Goal: Task Accomplishment & Management: Use online tool/utility

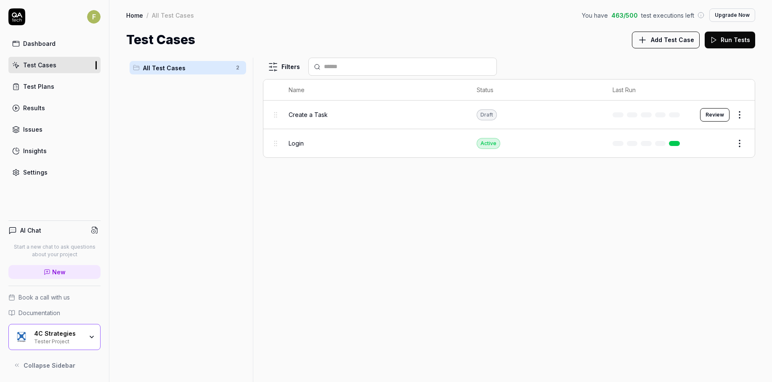
click at [740, 143] on html "F Dashboard Test Cases Test Plans Results Issues Insights Settings AI Chat Star…" at bounding box center [386, 191] width 772 height 382
click at [712, 273] on div "Delete" at bounding box center [704, 272] width 80 height 19
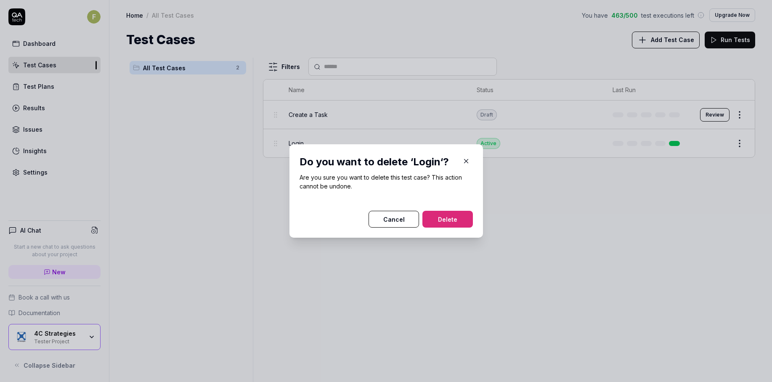
click at [463, 219] on button "Delete" at bounding box center [447, 219] width 50 height 17
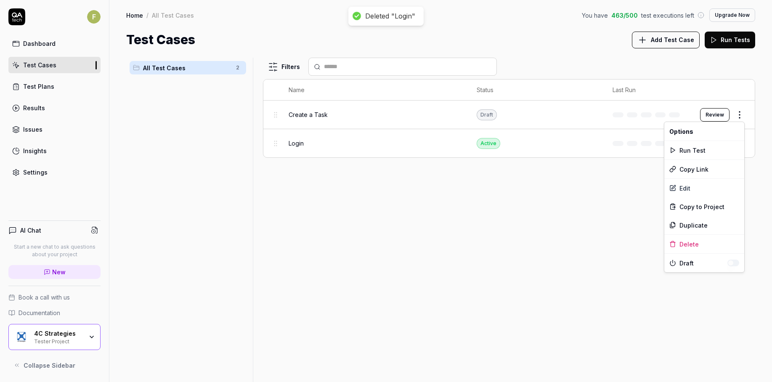
click at [739, 114] on html "Deleted "Login" F Dashboard Test Cases Test Plans Results Issues Insights Setti…" at bounding box center [386, 191] width 772 height 382
click at [707, 242] on div "Delete" at bounding box center [704, 244] width 80 height 19
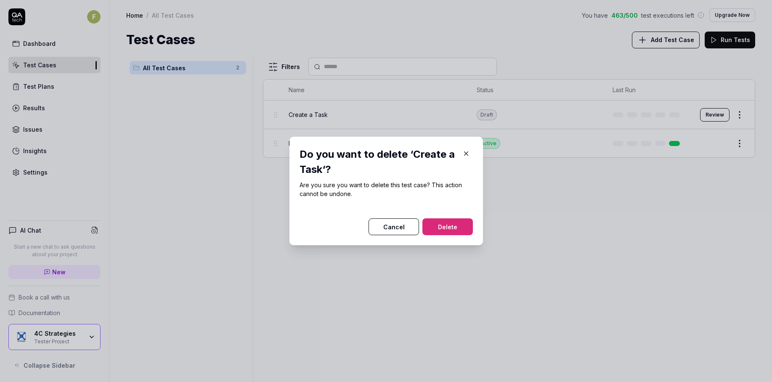
click at [460, 228] on button "Delete" at bounding box center [447, 226] width 50 height 17
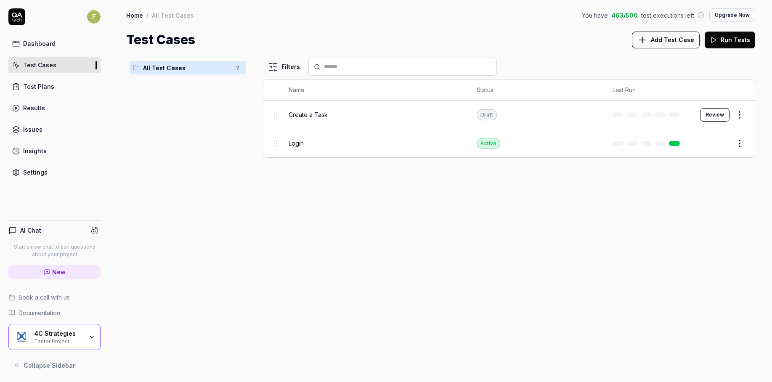
click at [51, 170] on link "Settings" at bounding box center [54, 172] width 92 height 16
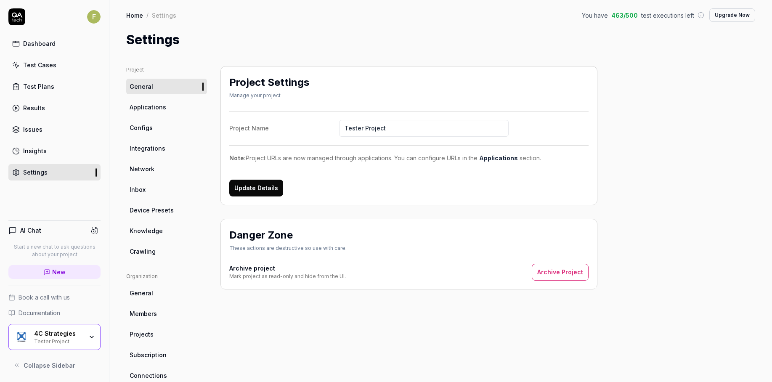
click at [173, 107] on link "Applications" at bounding box center [166, 107] width 81 height 16
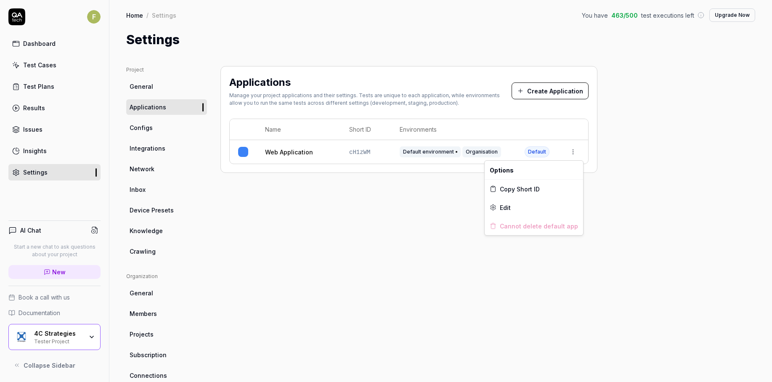
click at [576, 153] on html "F Dashboard Test Cases Test Plans Results Issues Insights Settings AI Chat Star…" at bounding box center [386, 191] width 772 height 382
click at [537, 206] on div "Edit" at bounding box center [534, 207] width 98 height 19
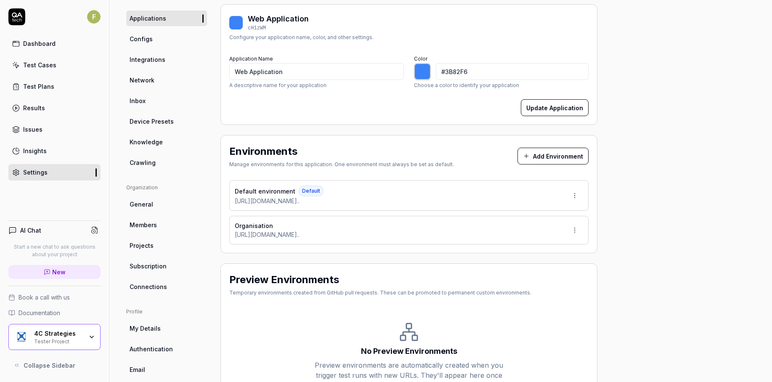
scroll to position [92, 0]
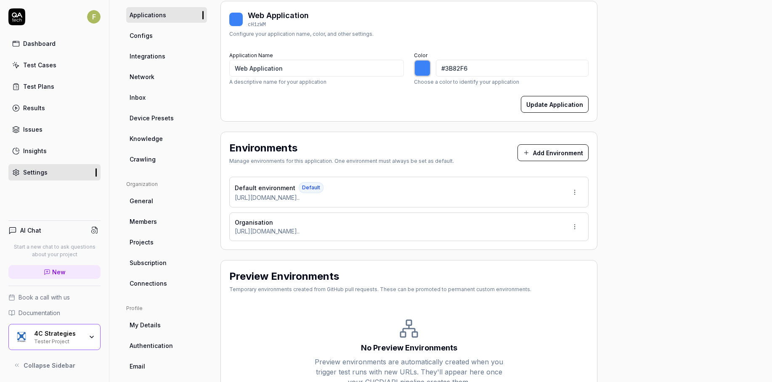
type input "*******"
click at [537, 153] on button "Add Environment" at bounding box center [552, 152] width 71 height 17
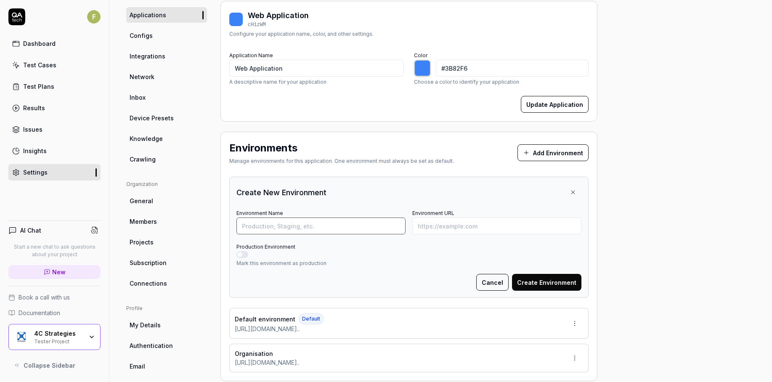
click at [360, 224] on input "Environment Name" at bounding box center [320, 225] width 169 height 17
type input "E21"
click at [497, 226] on input "Environment URL" at bounding box center [496, 225] width 169 height 17
paste input "https://int-semmextdev01.exonaut.com/exonaut-data-editor/#/enterprise/home/orga…"
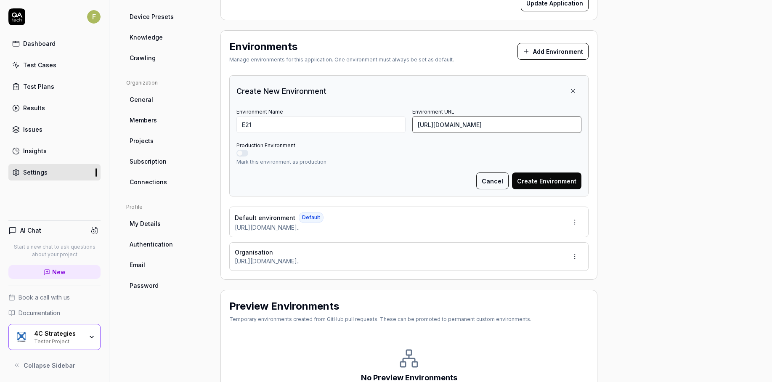
scroll to position [196, 0]
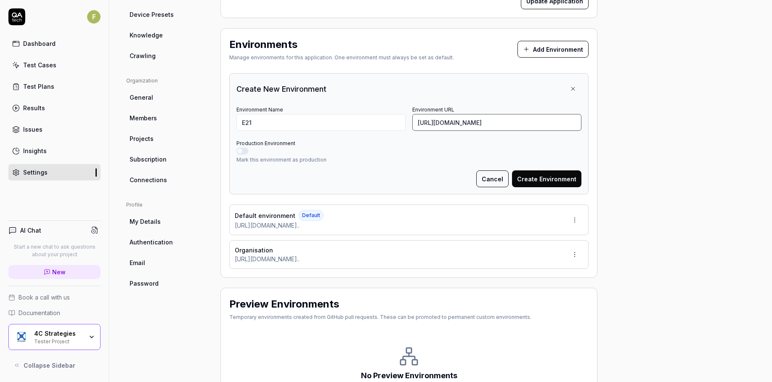
type input "https://int-semmextdev01.exonaut.com/exonaut-data-editor/#/enterprise/home/orga…"
click at [575, 214] on html "F Dashboard Test Cases Test Plans Results Issues Insights Settings AI Chat Star…" at bounding box center [386, 191] width 772 height 382
click at [541, 177] on html "F Dashboard Test Cases Test Plans Results Issues Insights Settings AI Chat Star…" at bounding box center [386, 191] width 772 height 382
click at [541, 177] on button "Create Environment" at bounding box center [546, 178] width 69 height 17
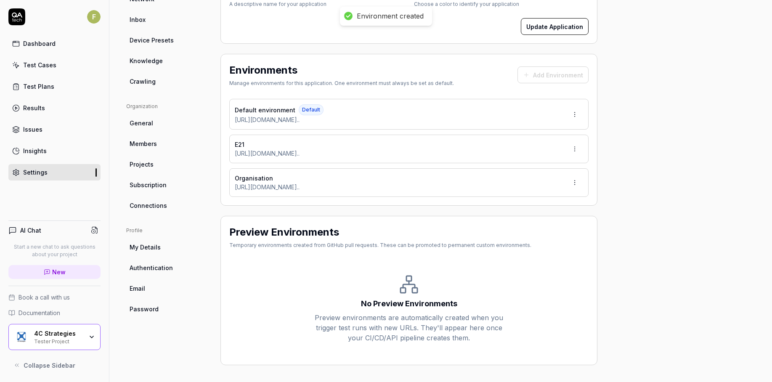
scroll to position [170, 0]
click at [575, 148] on html "Environment created F Dashboard Test Cases Test Plans Results Issues Insights S…" at bounding box center [386, 191] width 772 height 382
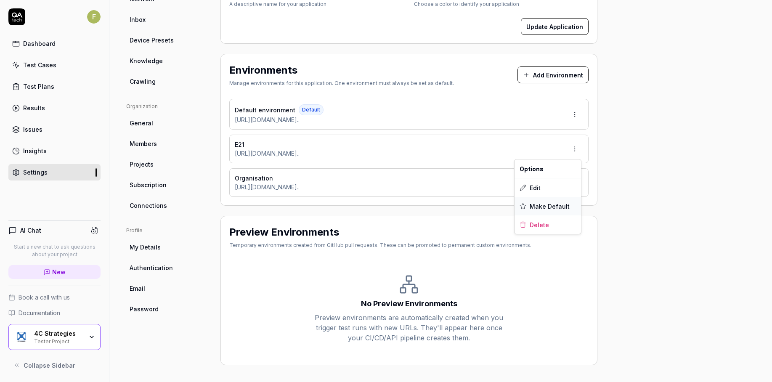
click at [551, 205] on span "Make Default" at bounding box center [550, 206] width 40 height 9
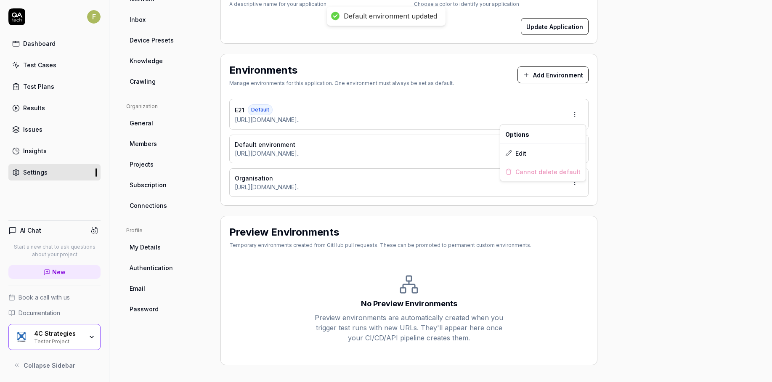
click at [577, 119] on html "Default environment updated F Dashboard Test Cases Test Plans Results Issues In…" at bounding box center [386, 191] width 772 height 382
click at [627, 151] on html "Default environment updated F Dashboard Test Cases Test Plans Results Issues In…" at bounding box center [386, 191] width 772 height 382
click at [576, 151] on html "Default environment updated F Dashboard Test Cases Test Plans Results Issues In…" at bounding box center [386, 191] width 772 height 382
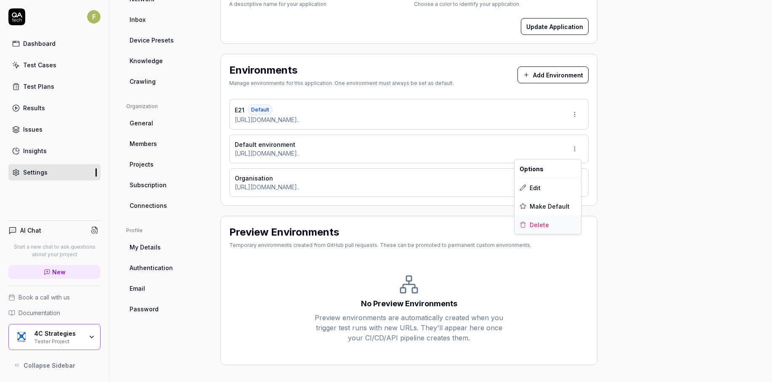
click at [555, 225] on div "Delete" at bounding box center [547, 224] width 66 height 19
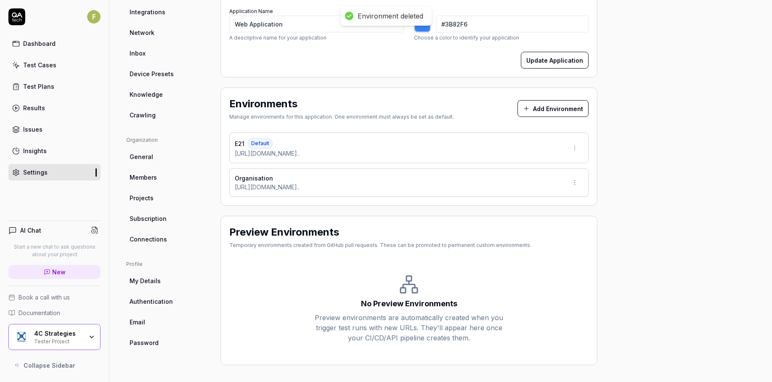
scroll to position [136, 0]
click at [572, 180] on html "Environment deleted F Dashboard Test Cases Test Plans Results Issues Insights S…" at bounding box center [386, 191] width 772 height 382
click at [553, 258] on div "Delete" at bounding box center [547, 258] width 66 height 19
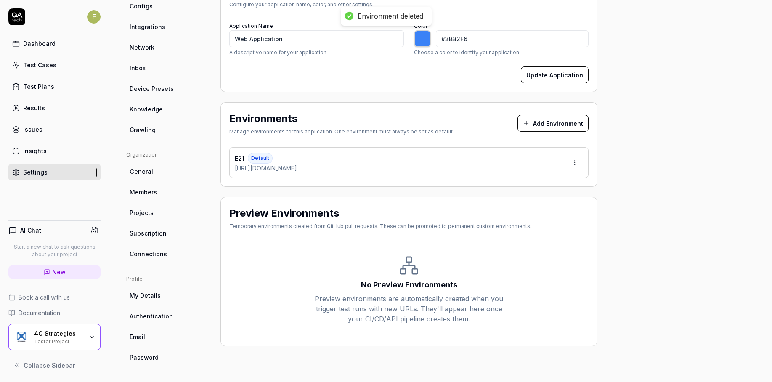
click at [652, 225] on div "Project General Applications Configs Integrations Network Inbox Device Presets …" at bounding box center [440, 154] width 629 height 421
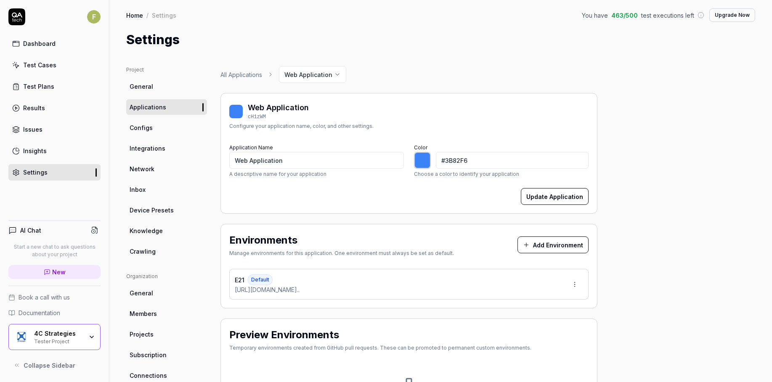
type input "*******"
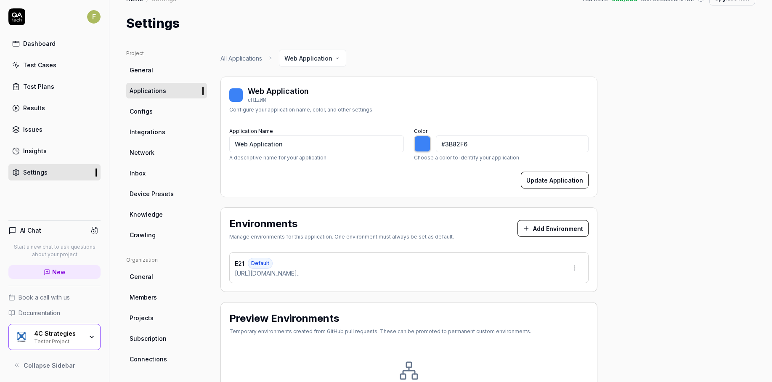
scroll to position [12, 0]
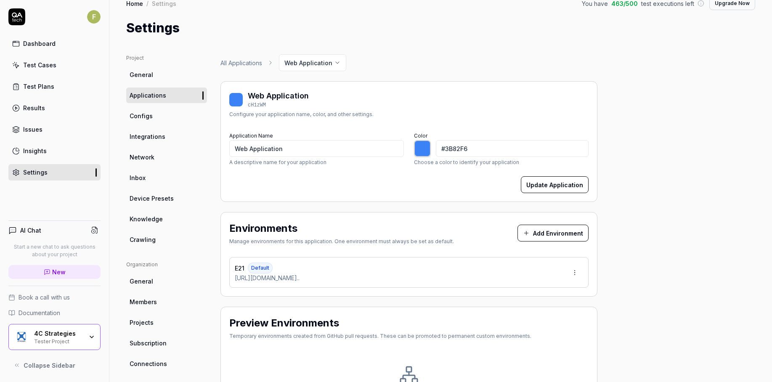
click at [165, 120] on link "Configs" at bounding box center [166, 116] width 81 height 16
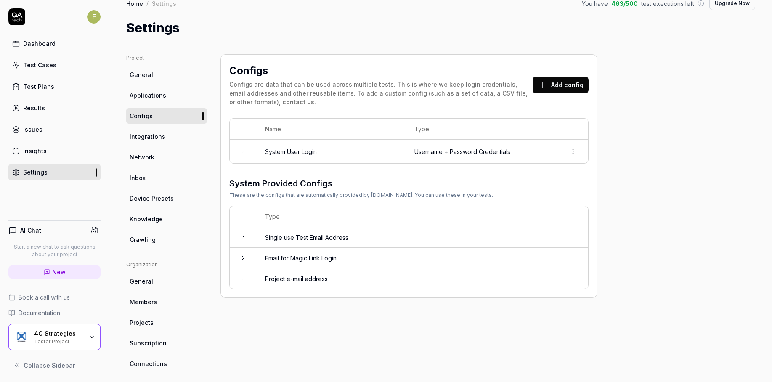
click at [565, 153] on td at bounding box center [573, 152] width 30 height 24
click at [576, 148] on html "F Dashboard Test Cases Test Plans Results Issues Insights Settings AI Chat Star…" at bounding box center [386, 191] width 772 height 382
click at [474, 151] on html "F Dashboard Test Cases Test Plans Results Issues Insights Settings AI Chat Star…" at bounding box center [386, 191] width 772 height 382
click at [474, 151] on td "Username + Password Credentials" at bounding box center [482, 152] width 152 height 24
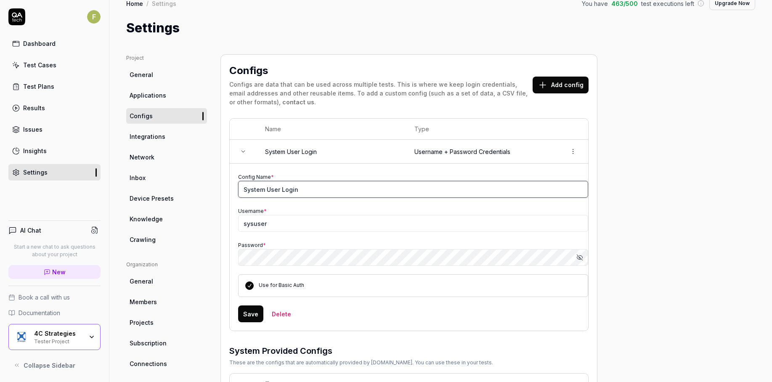
drag, startPoint x: 308, startPoint y: 194, endPoint x: 210, endPoint y: 188, distance: 97.8
click at [210, 188] on div "Project General Applications Configs Integrations Network Inbox Device Presets …" at bounding box center [440, 264] width 629 height 421
type input "Fabian User"
type input "fatan"
click at [252, 315] on button "Save" at bounding box center [250, 313] width 25 height 17
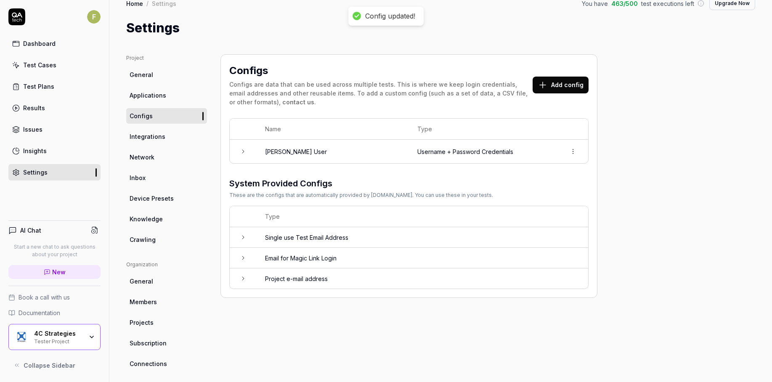
click at [53, 44] on div "Dashboard" at bounding box center [39, 43] width 32 height 9
click at [53, 64] on div "Test Cases" at bounding box center [39, 65] width 33 height 9
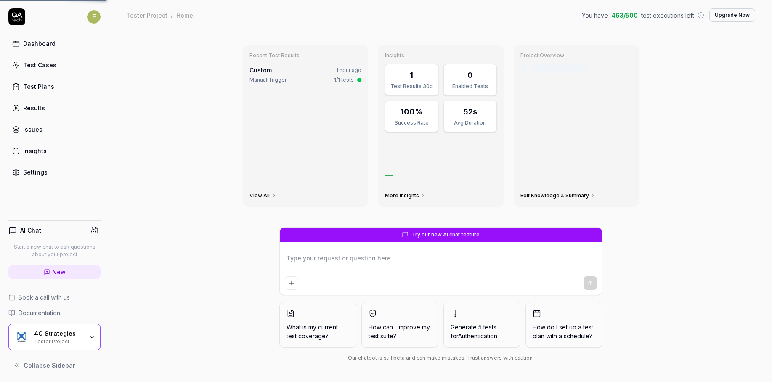
type textarea "*"
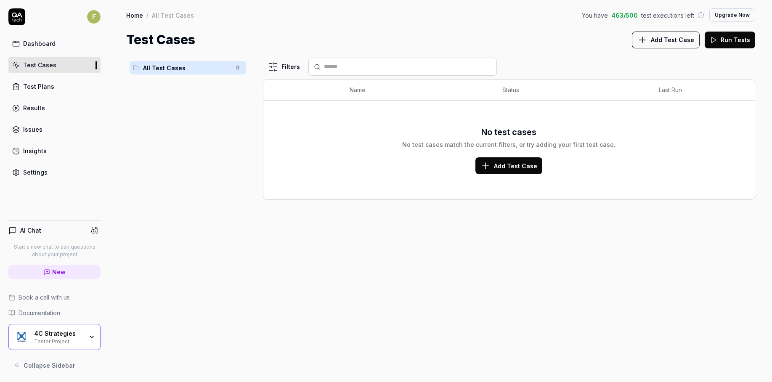
click at [518, 162] on span "Add Test Case" at bounding box center [515, 166] width 43 height 9
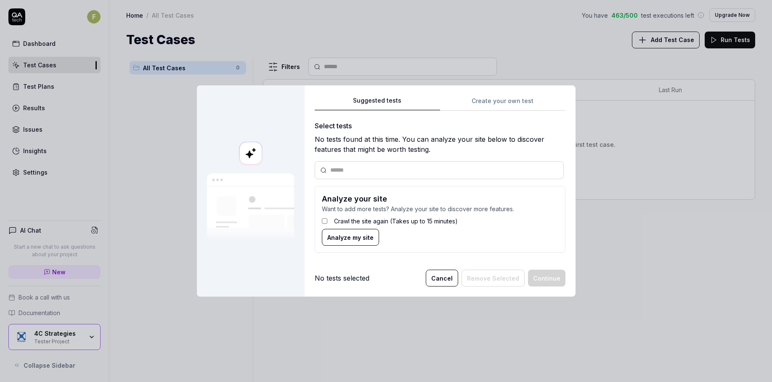
click at [337, 222] on label "Crawl the site again (Takes up to 15 minutes)" at bounding box center [396, 221] width 124 height 9
click at [342, 237] on span "Analyze my site" at bounding box center [350, 237] width 46 height 9
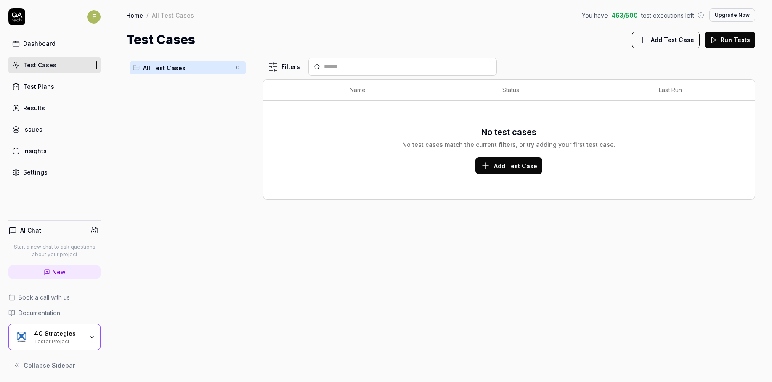
click at [74, 87] on link "Test Plans" at bounding box center [54, 86] width 92 height 16
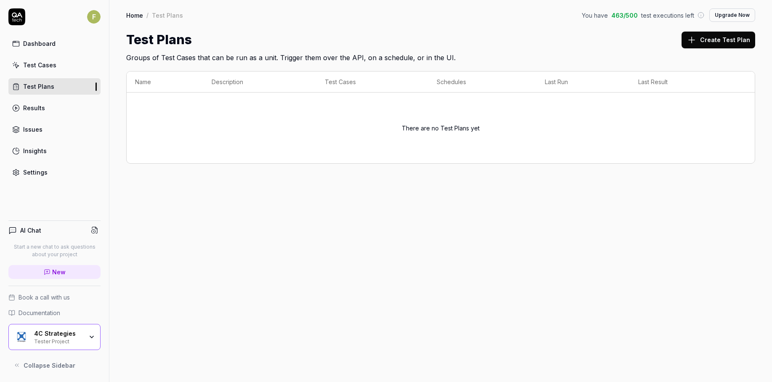
click at [64, 69] on link "Test Cases" at bounding box center [54, 65] width 92 height 16
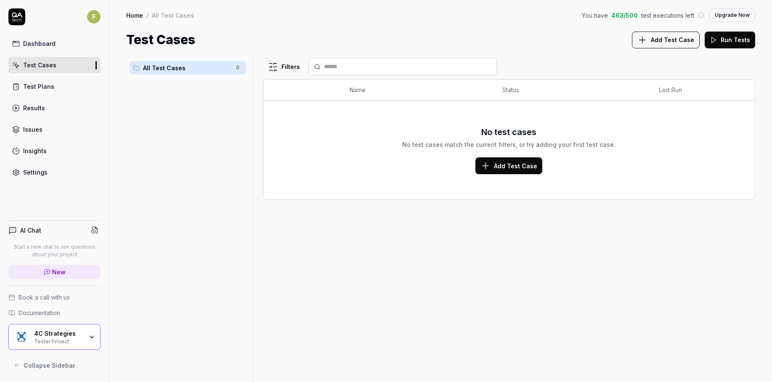
click at [511, 163] on span "Add Test Case" at bounding box center [515, 166] width 43 height 9
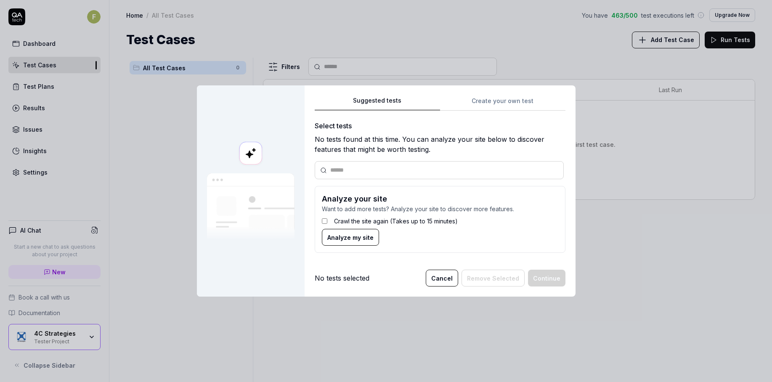
click at [361, 236] on span "Analyze my site" at bounding box center [350, 237] width 46 height 9
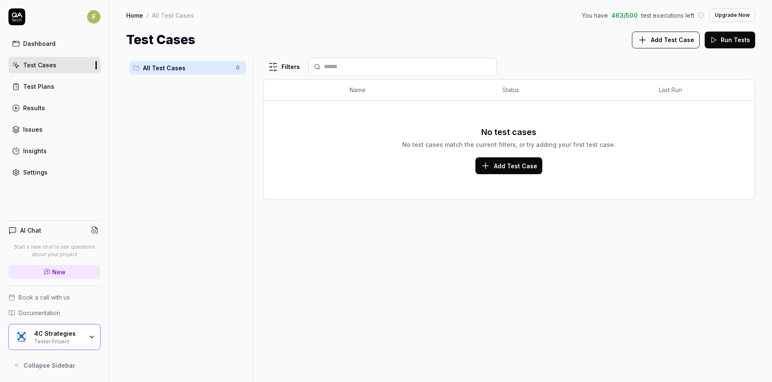
click at [48, 170] on link "Settings" at bounding box center [54, 172] width 92 height 16
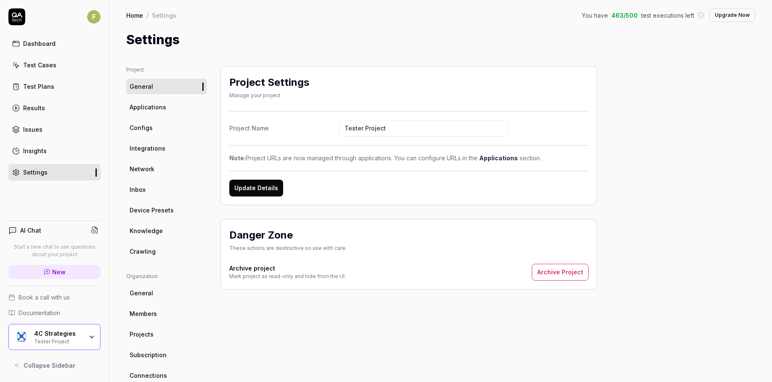
click at [167, 111] on link "Applications" at bounding box center [166, 107] width 81 height 16
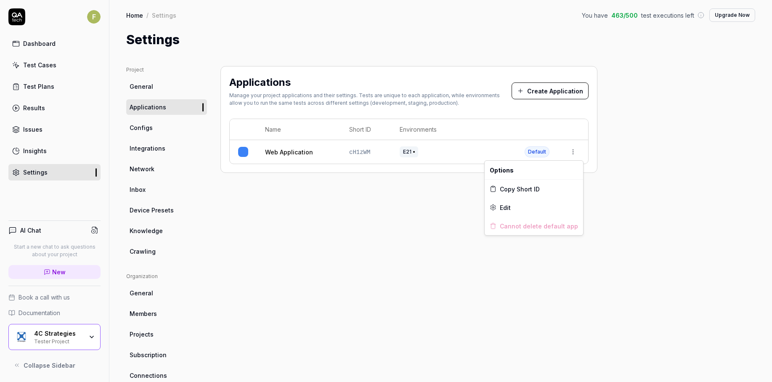
click at [575, 151] on html "F Dashboard Test Cases Test Plans Results Issues Insights Settings AI Chat Star…" at bounding box center [386, 191] width 772 height 382
click at [541, 209] on div "Edit" at bounding box center [534, 207] width 98 height 19
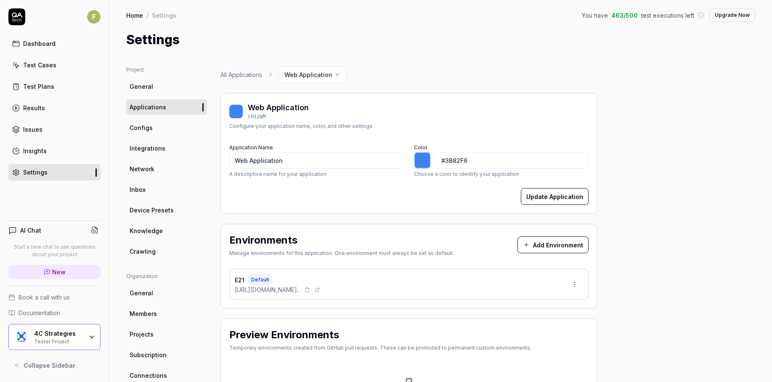
scroll to position [60, 0]
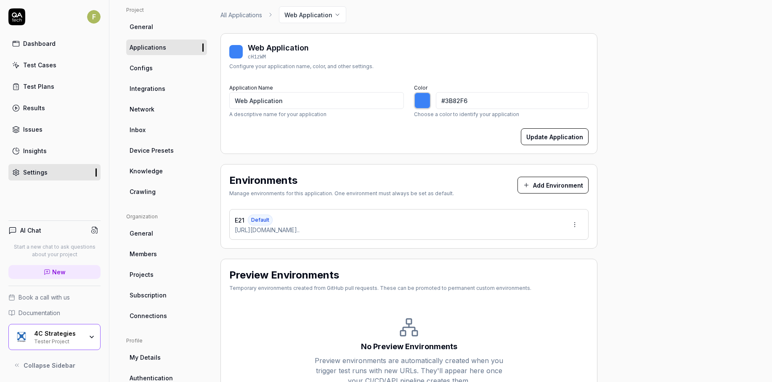
type input "*******"
click at [573, 222] on html "F Dashboard Test Cases Test Plans Results Issues Insights Settings AI Chat Star…" at bounding box center [386, 191] width 772 height 382
click at [538, 268] on div "Edit" at bounding box center [542, 263] width 85 height 19
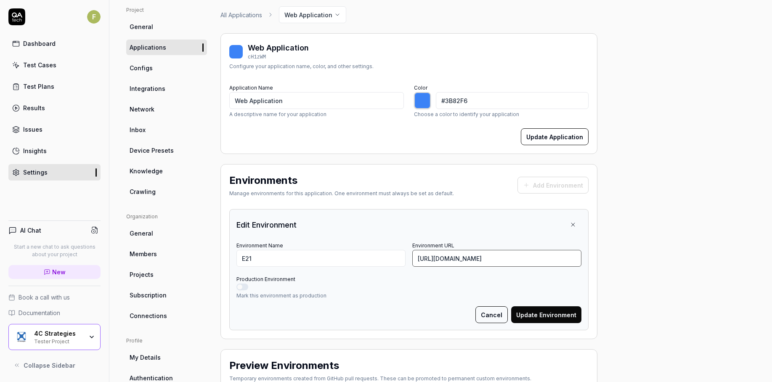
click at [449, 257] on input "https://int-semmextdev01.exonaut.com/exonaut-data-editor/#/enterprise/home/orga…" at bounding box center [496, 258] width 169 height 17
type input "https://semmextdev01.exonaut.com/exonaut-data-editor/#/enterprise/home/organisa…"
click at [564, 316] on button "Update Environment" at bounding box center [546, 314] width 70 height 17
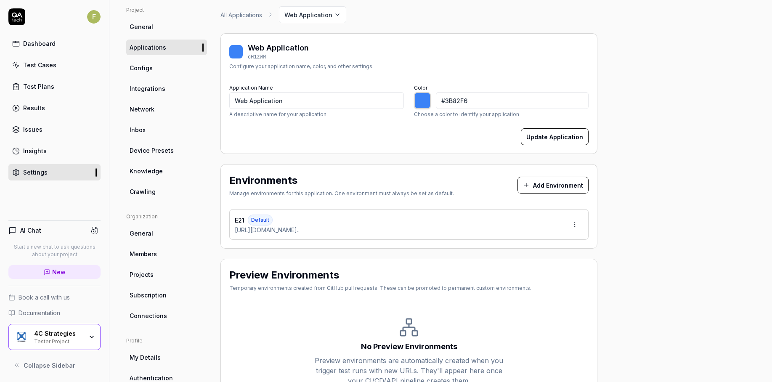
click at [692, 219] on div "Project General Applications Configs Integrations Network Inbox Device Presets …" at bounding box center [440, 216] width 629 height 421
type input "*******"
click at [63, 61] on link "Test Cases" at bounding box center [54, 65] width 92 height 16
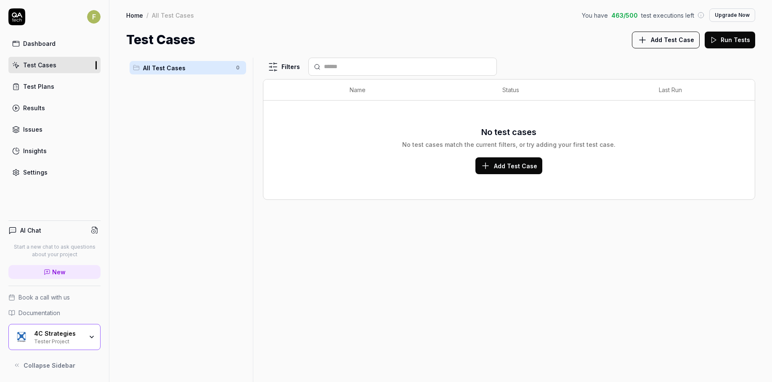
click at [526, 163] on span "Add Test Case" at bounding box center [515, 166] width 43 height 9
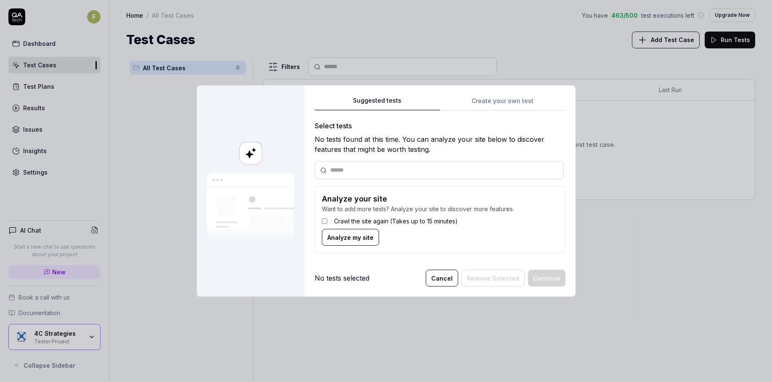
click at [358, 221] on label "Crawl the site again (Takes up to 15 minutes)" at bounding box center [396, 221] width 124 height 9
click at [351, 237] on span "Analyze my site" at bounding box center [350, 237] width 46 height 9
